Goal: Navigation & Orientation: Go to known website

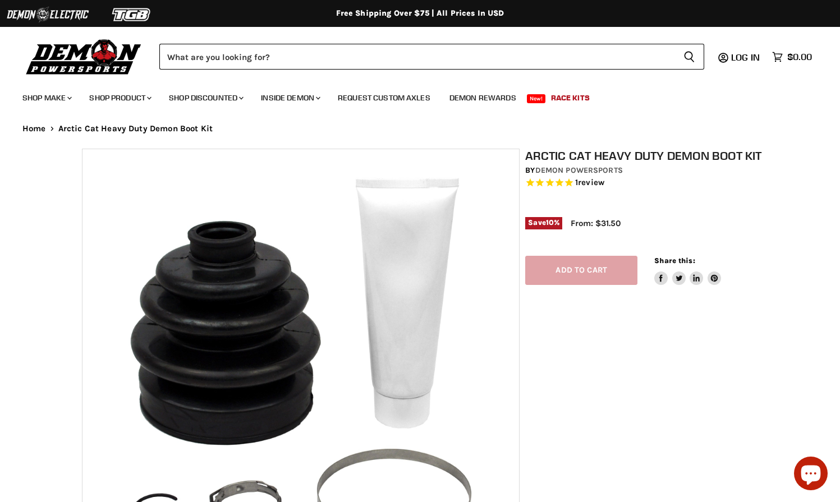
select select "******"
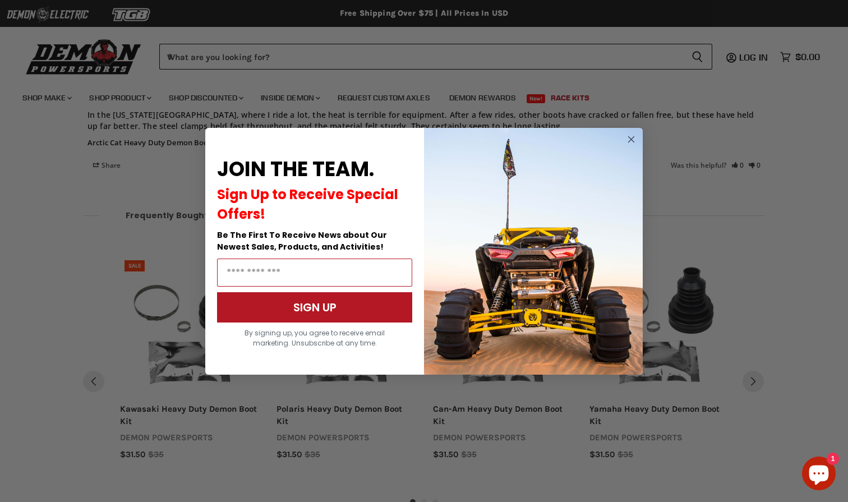
scroll to position [1315, 0]
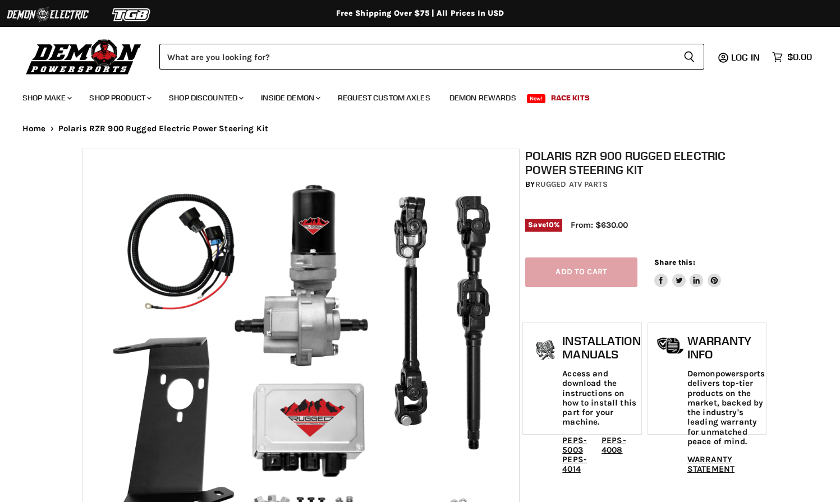
select select "******"
